Goal: Task Accomplishment & Management: Manage account settings

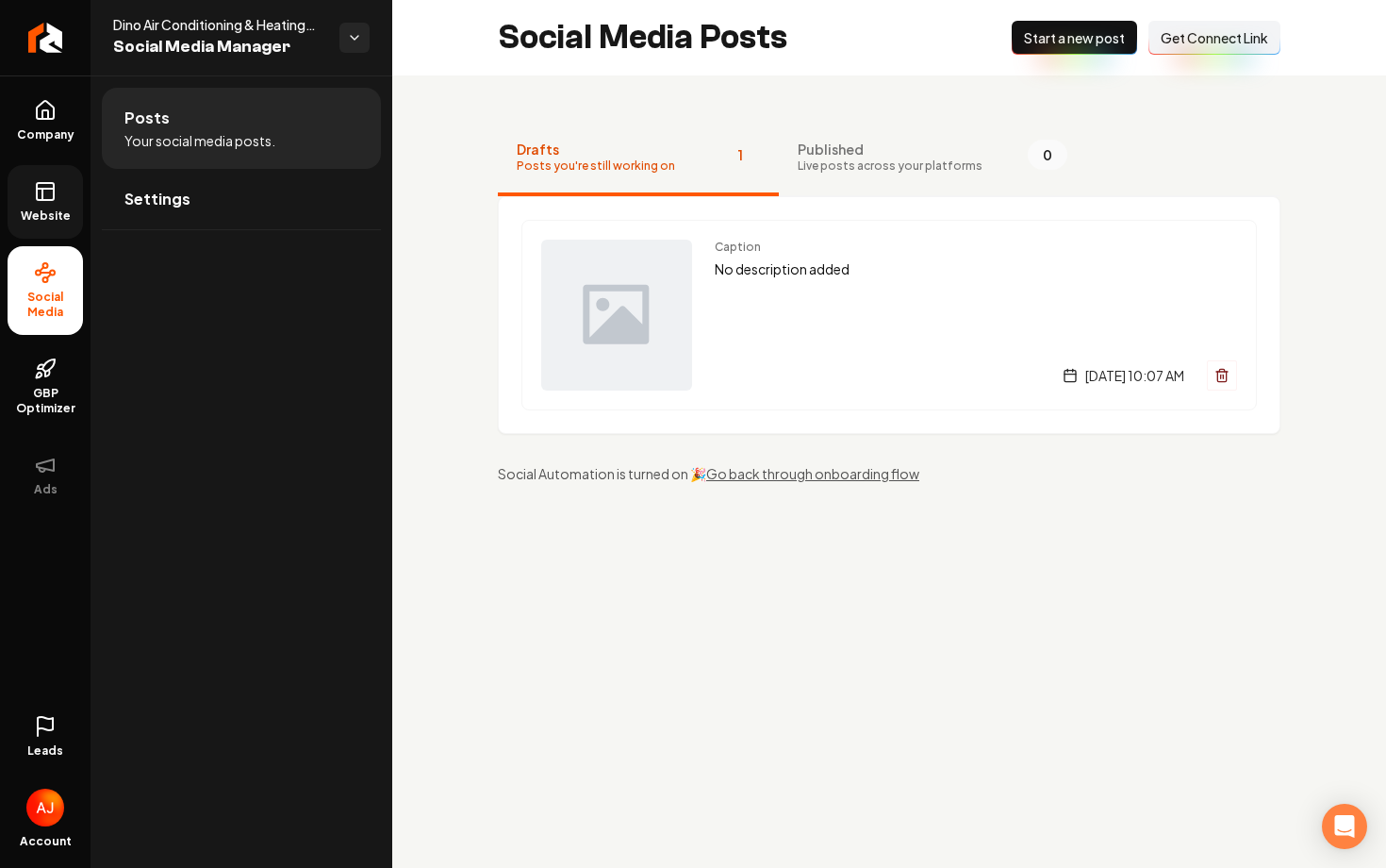
click at [41, 211] on span "Website" at bounding box center [45, 216] width 65 height 15
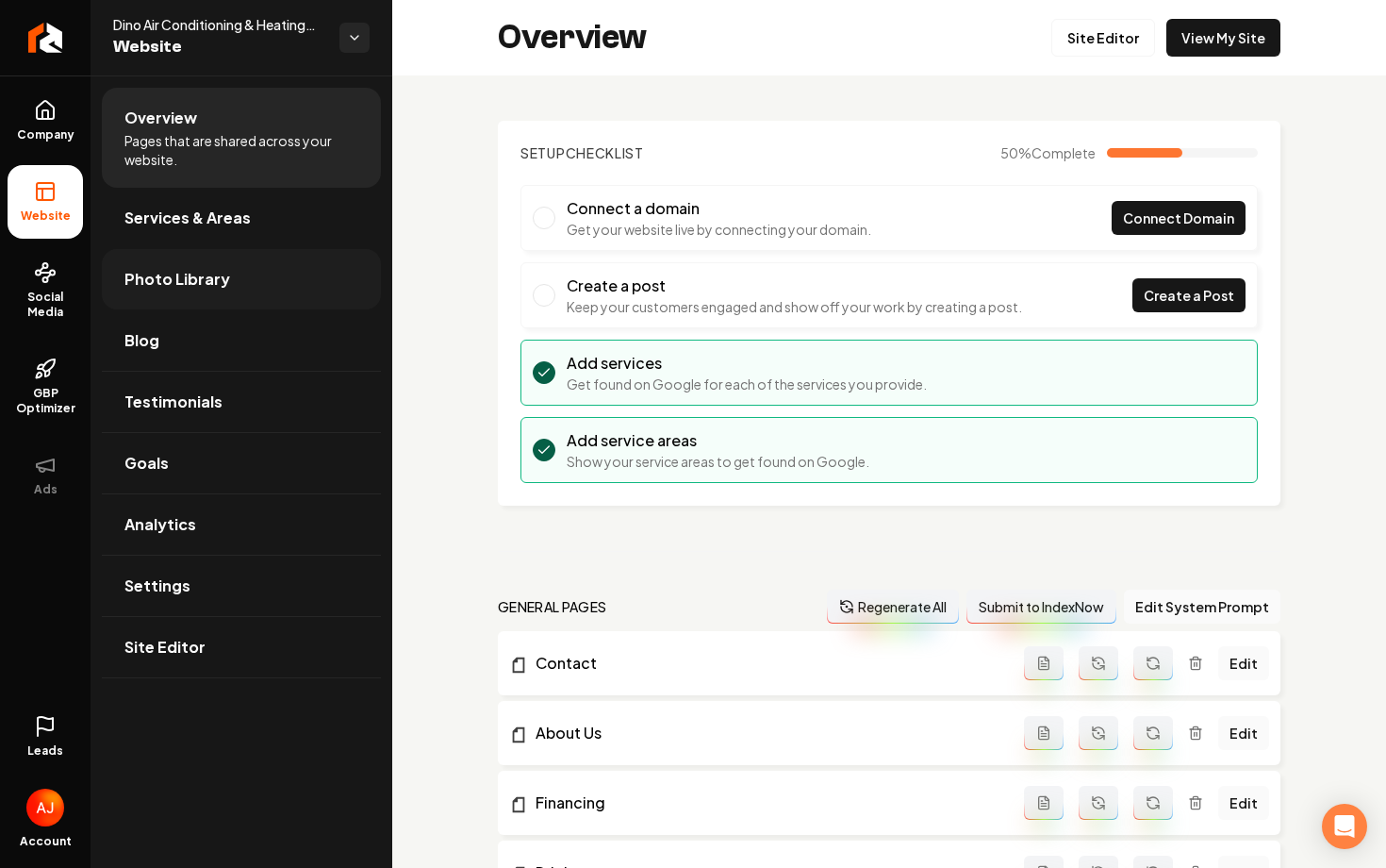
click at [243, 306] on link "Photo Library" at bounding box center [241, 278] width 279 height 61
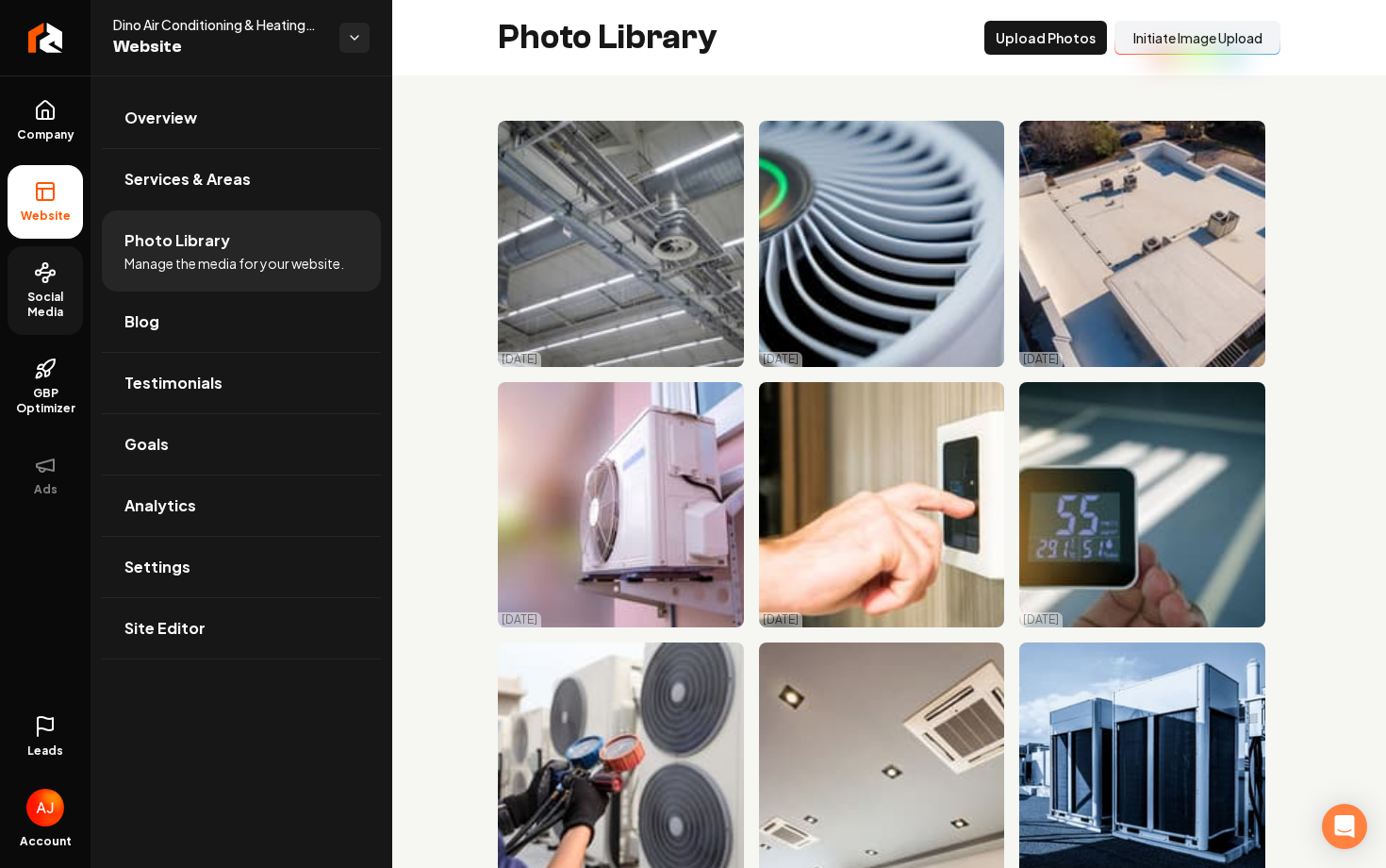
click at [30, 314] on span "Social Media" at bounding box center [46, 304] width 76 height 30
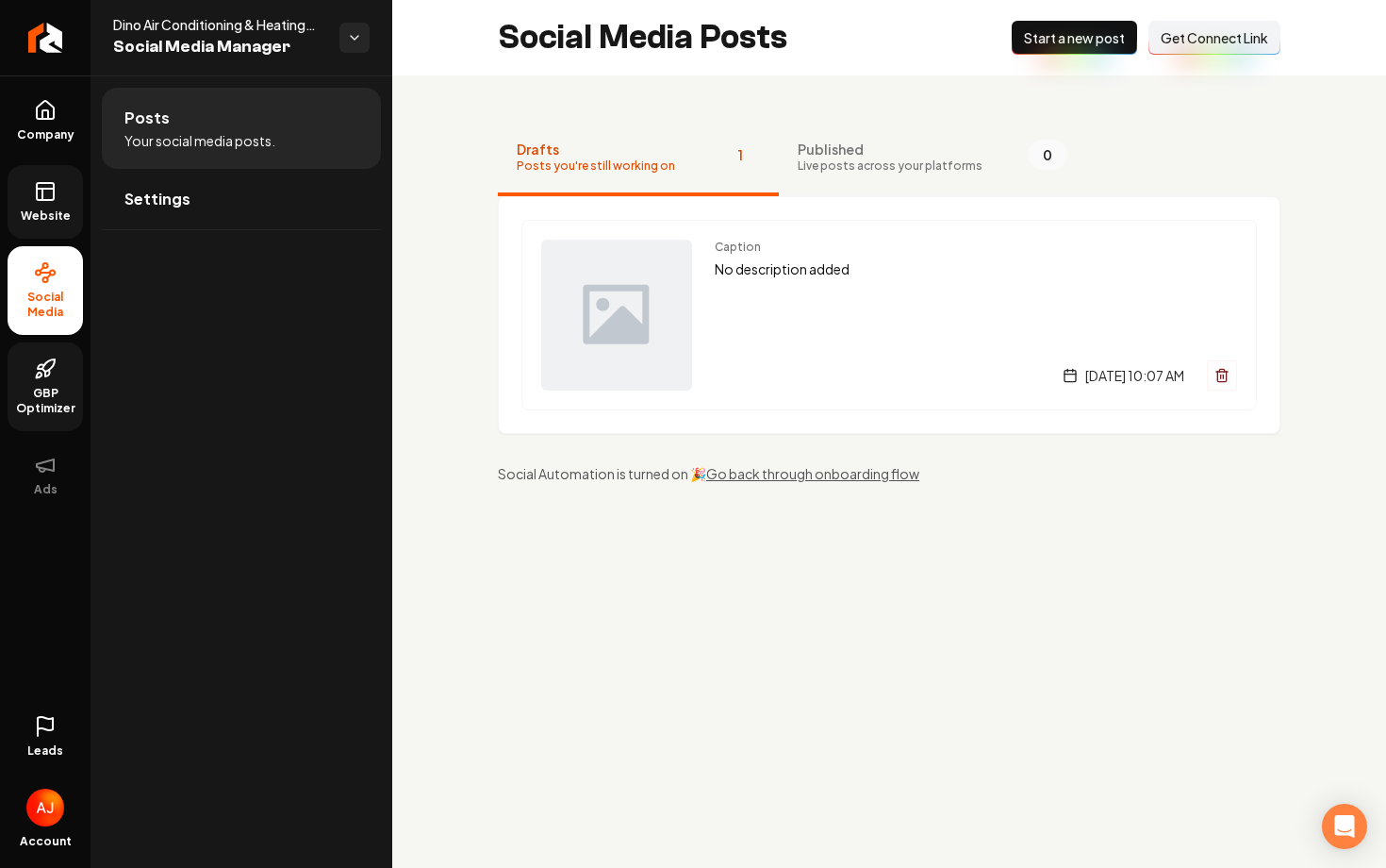
click at [49, 384] on link "GBP Optimizer" at bounding box center [46, 386] width 76 height 88
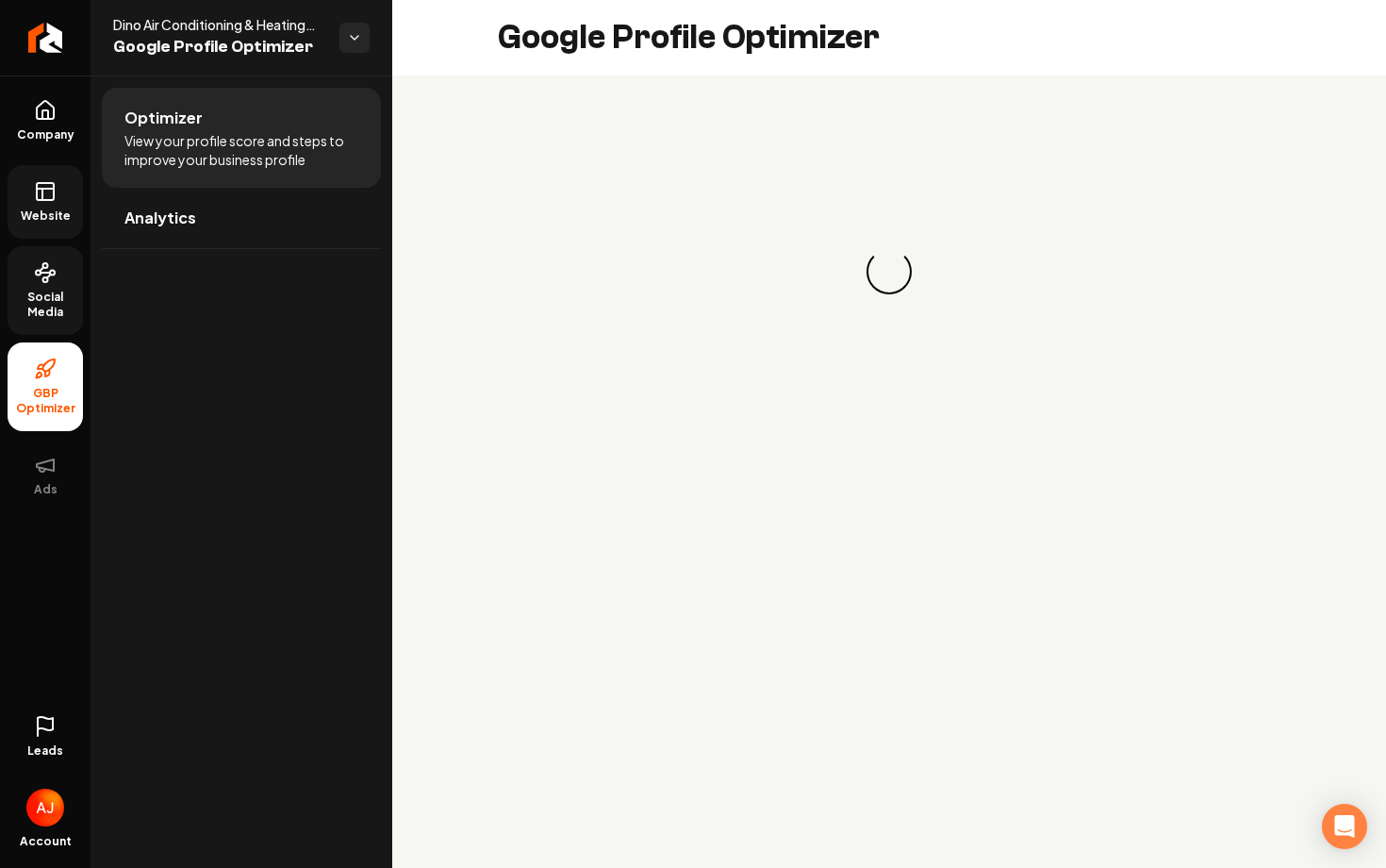
click at [60, 220] on span "Website" at bounding box center [45, 216] width 65 height 15
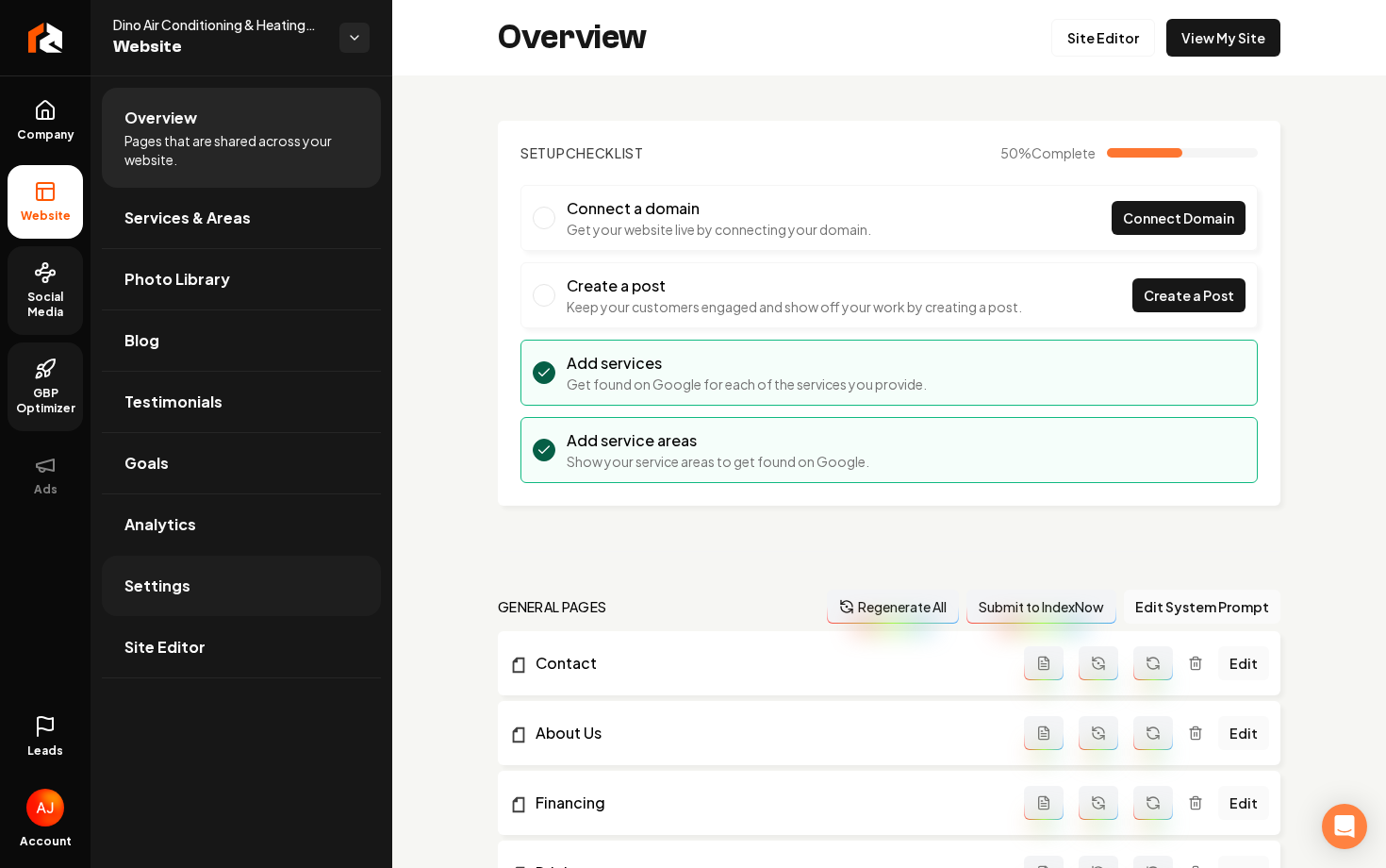
click at [290, 558] on link "Settings" at bounding box center [241, 586] width 279 height 61
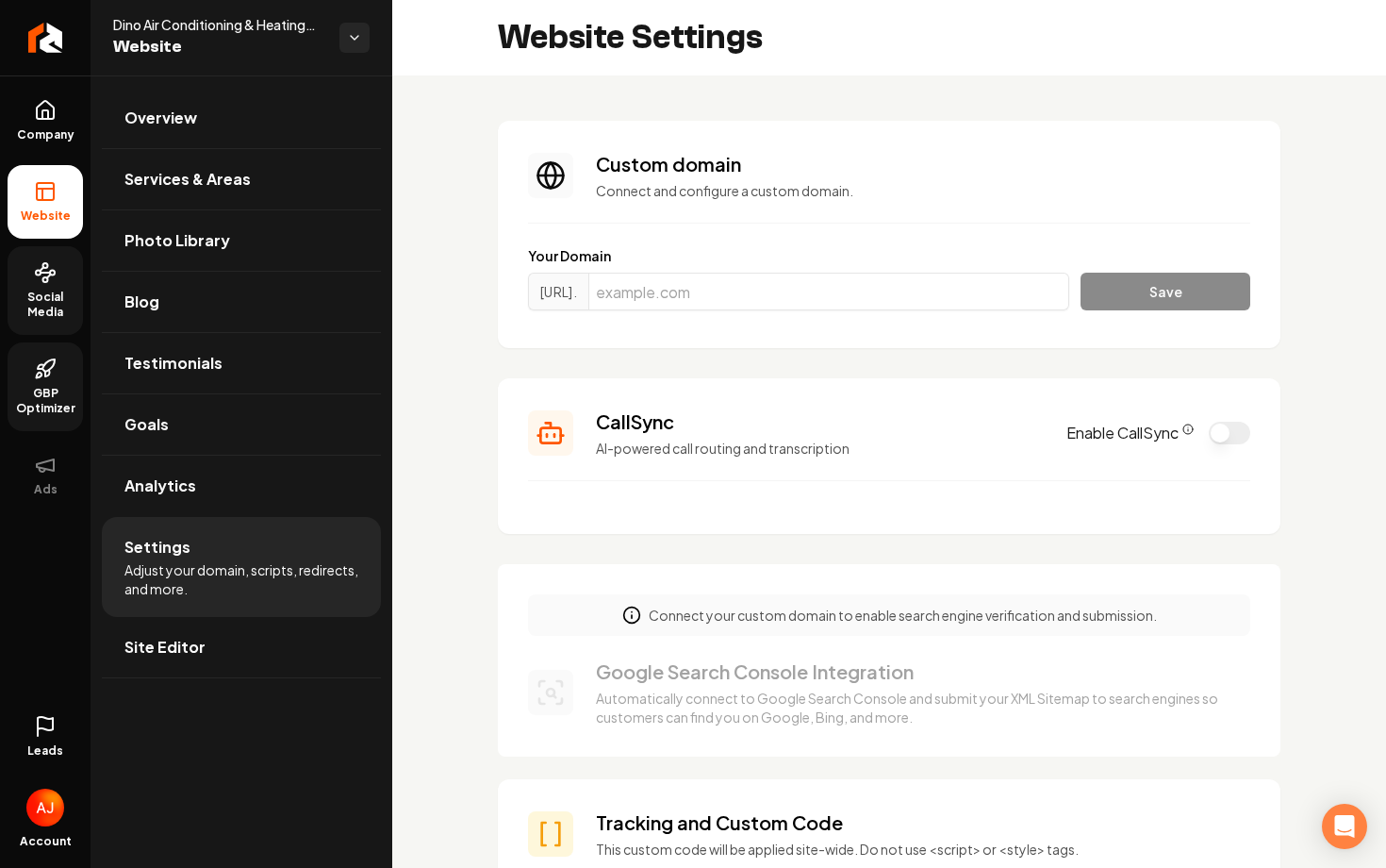
click at [1232, 417] on div "CallSync AI-powered call routing and transcription Enable CallSync" at bounding box center [889, 433] width 722 height 49
click at [1225, 445] on div "CallSync AI-powered call routing and transcription Enable CallSync" at bounding box center [889, 433] width 722 height 49
click at [1222, 430] on button "Enable CallSync" at bounding box center [1230, 433] width 42 height 23
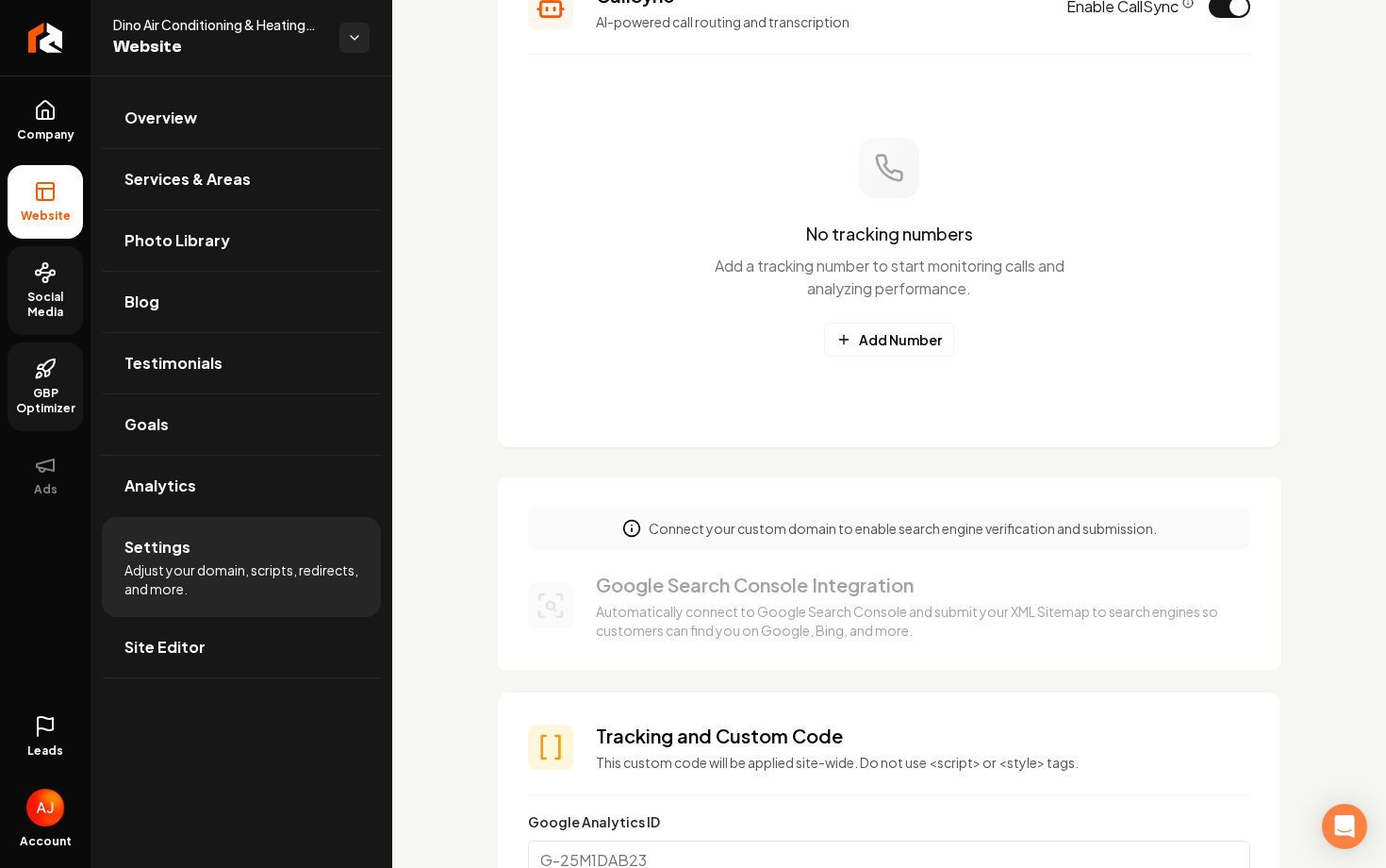
scroll to position [434, 0]
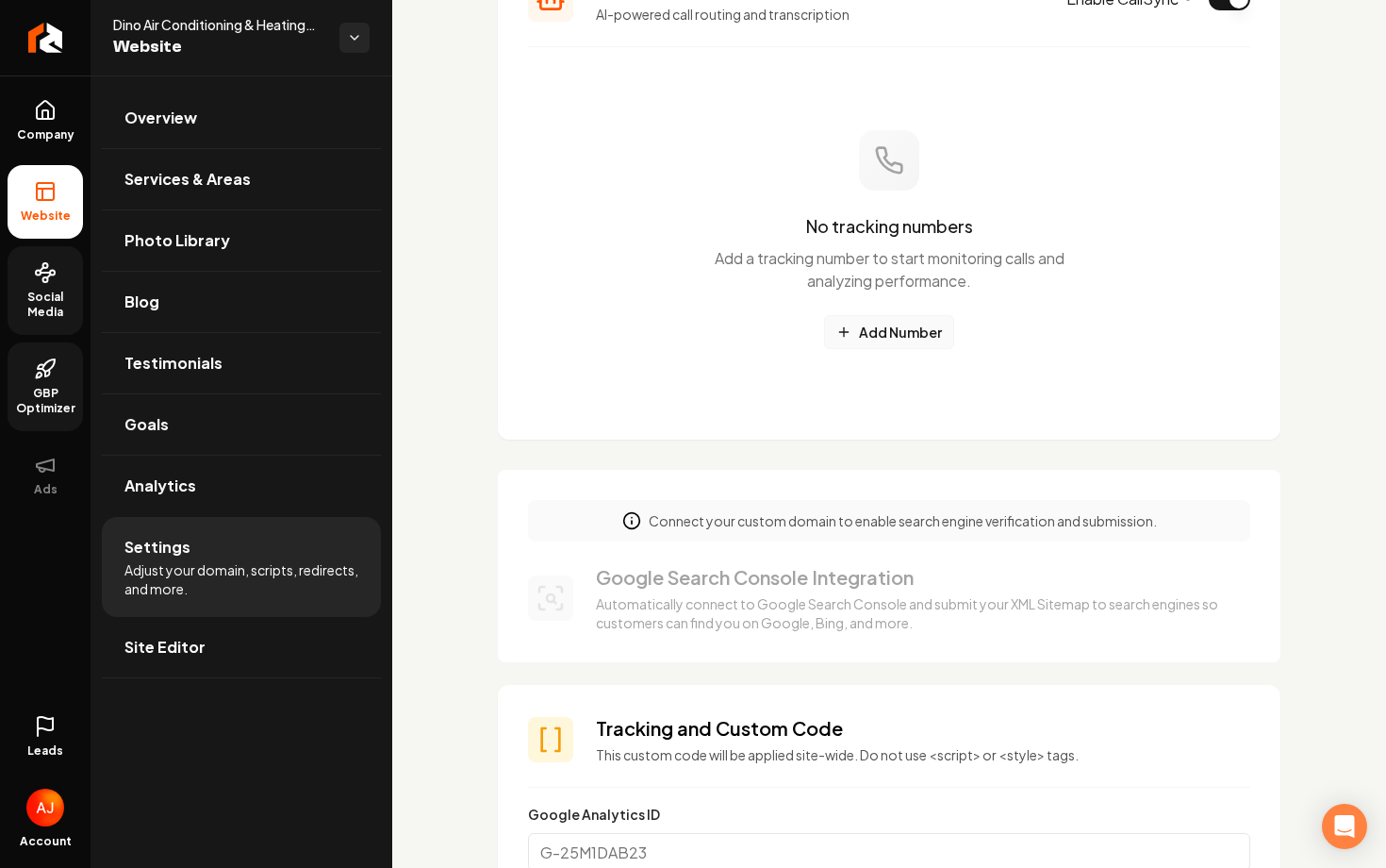
click at [911, 328] on button "Add Number" at bounding box center [889, 332] width 130 height 34
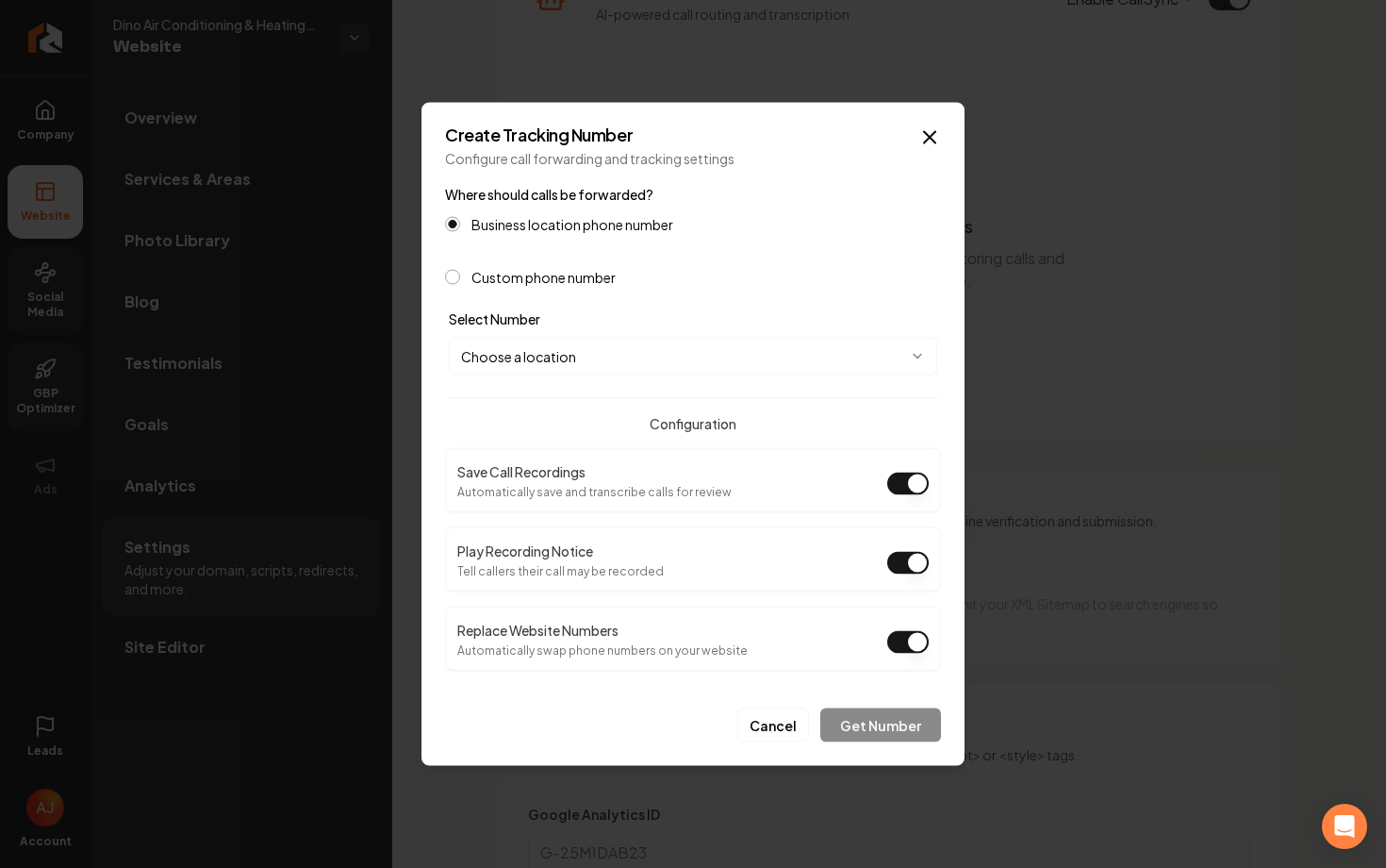
click at [510, 282] on label "Custom phone number" at bounding box center [543, 276] width 144 height 13
click at [460, 282] on button "Custom phone number" at bounding box center [452, 276] width 15 height 15
click at [563, 233] on div "Business location phone number Custom phone number" at bounding box center [693, 250] width 496 height 68
click at [567, 217] on label "Business location phone number" at bounding box center [572, 223] width 202 height 13
click at [460, 216] on button "Business location phone number" at bounding box center [452, 223] width 15 height 15
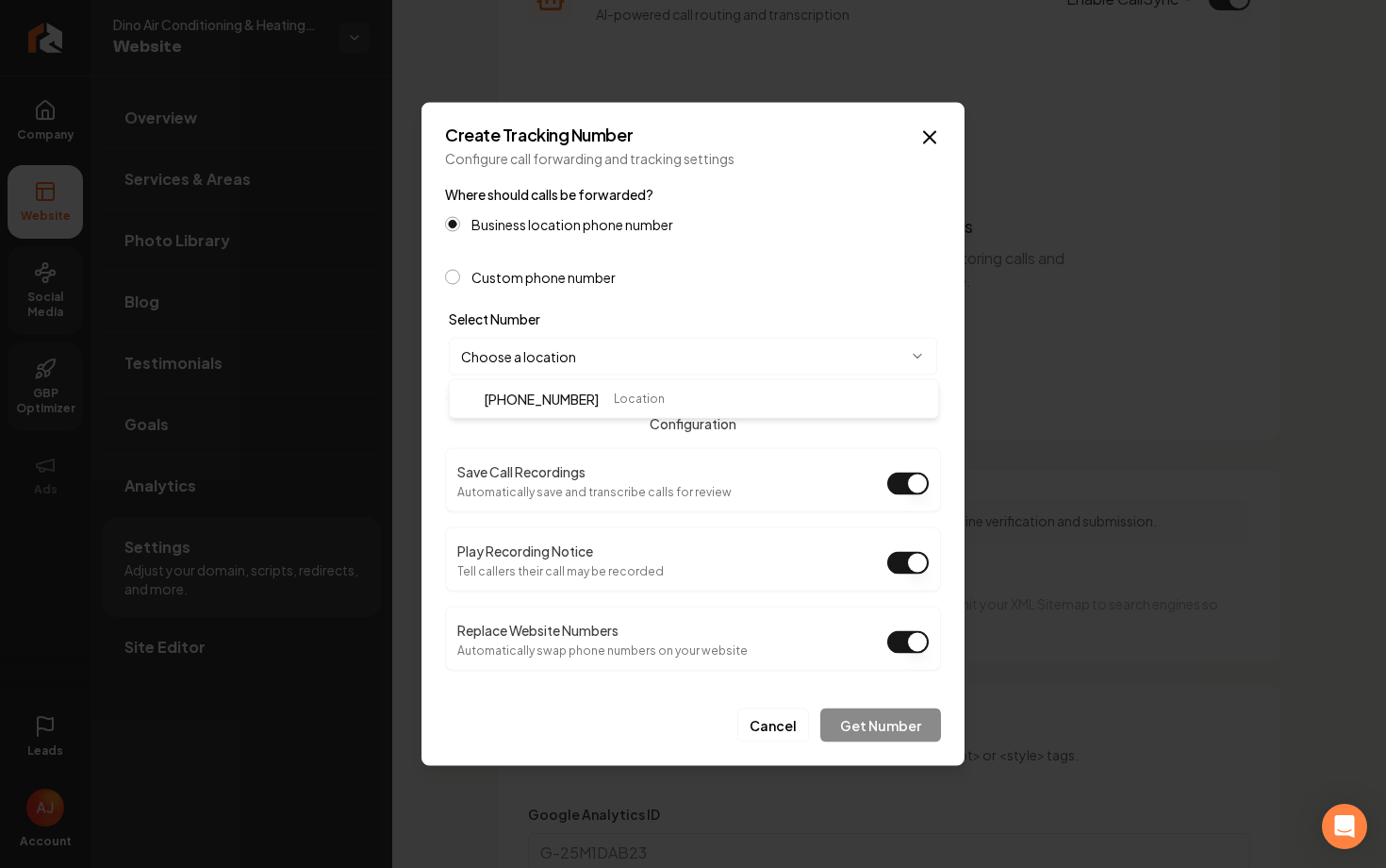
click at [612, 351] on body "Company Website Social Media GBP Optimizer Ads Leads Account Dino Air Condition…" at bounding box center [693, 434] width 1386 height 868
select select "**********"
click at [881, 719] on button "Get Number" at bounding box center [880, 725] width 120 height 34
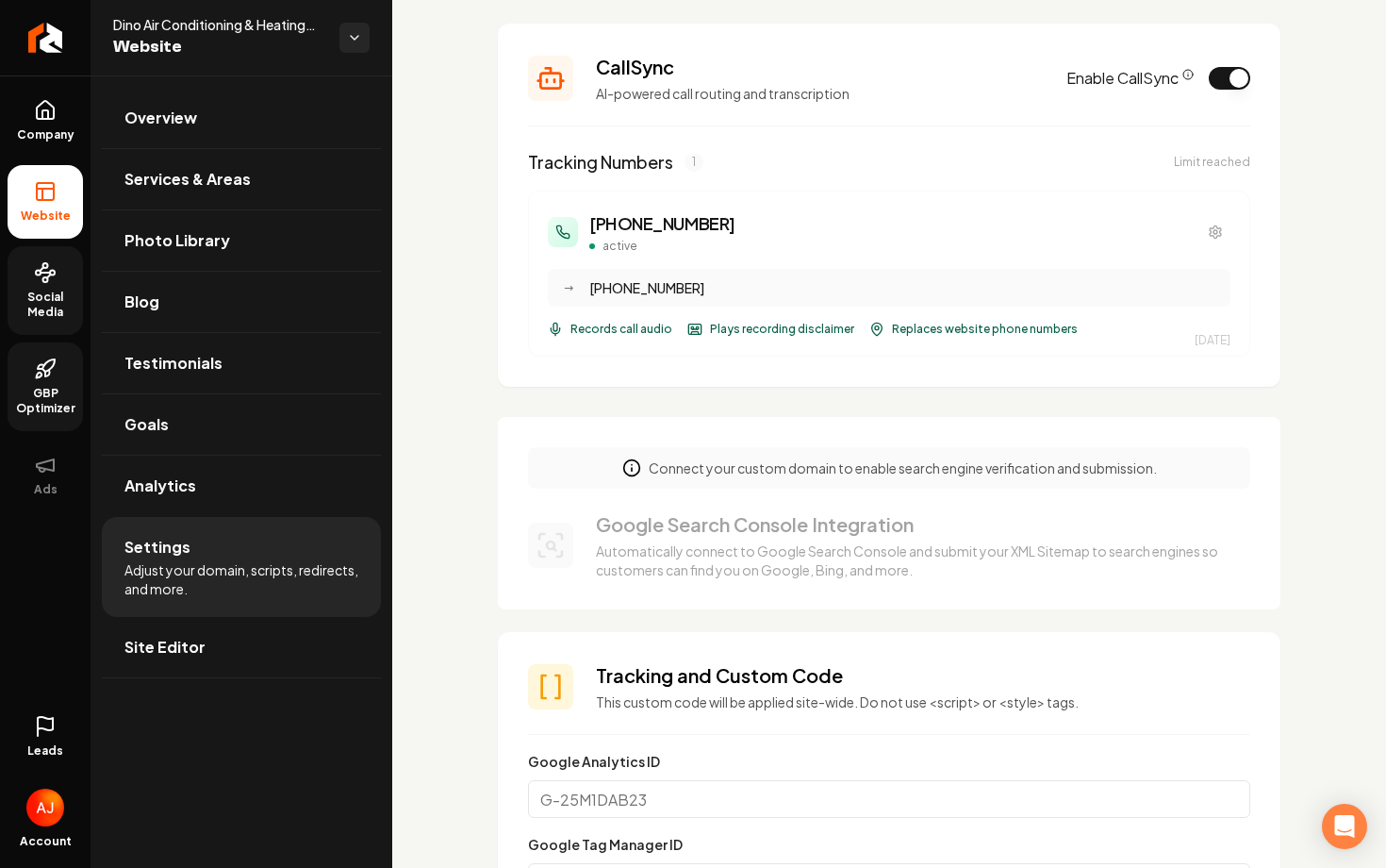
scroll to position [335, 0]
